Goal: Entertainment & Leisure: Consume media (video, audio)

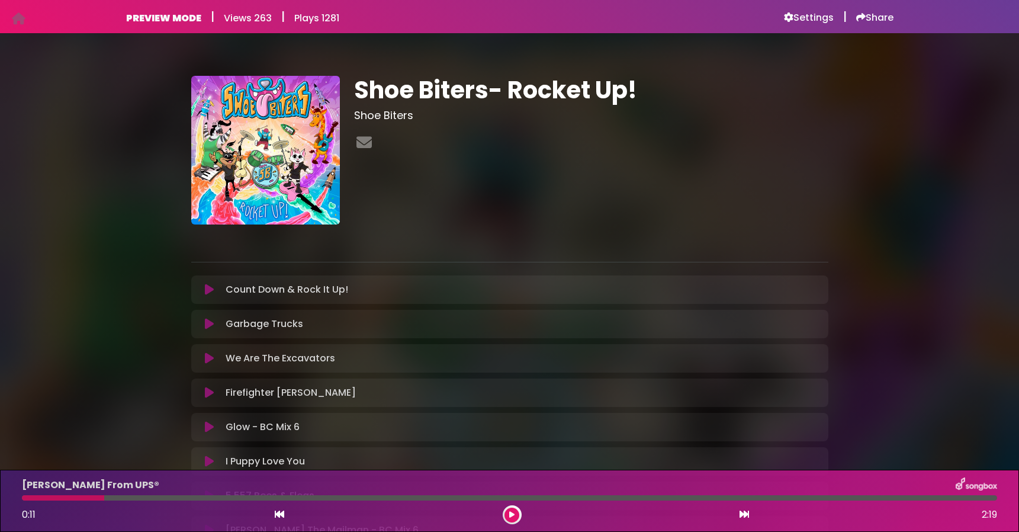
scroll to position [424, 0]
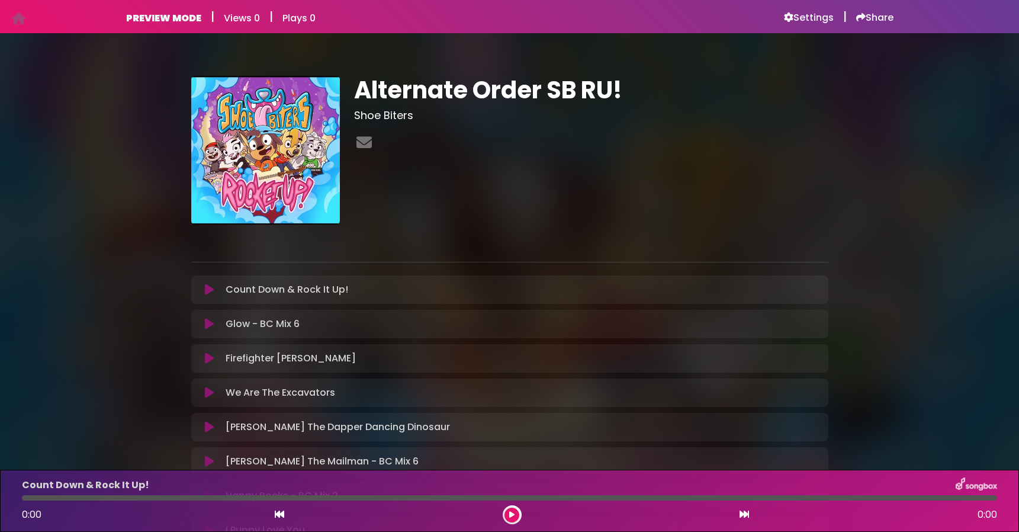
click at [510, 509] on button at bounding box center [511, 514] width 15 height 15
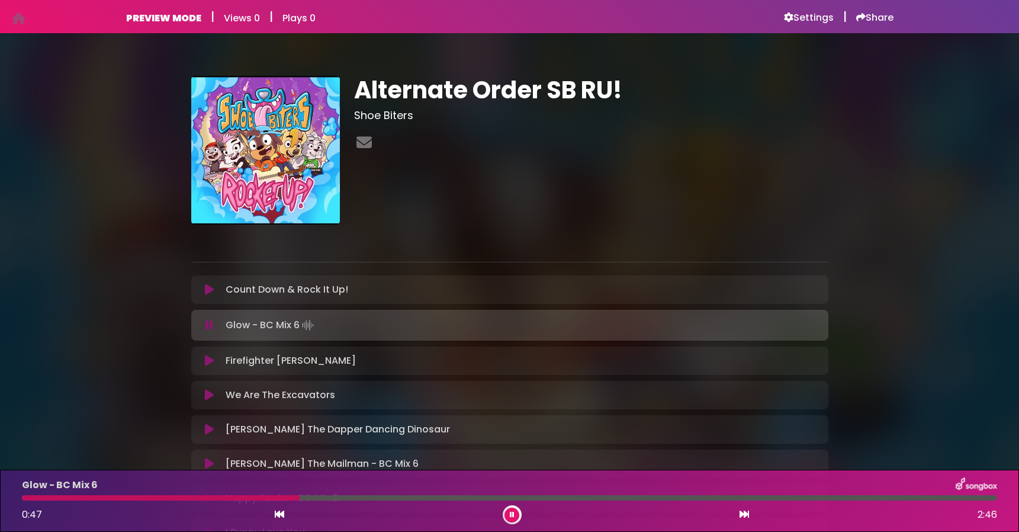
click at [509, 510] on button at bounding box center [511, 514] width 15 height 15
